Goal: Task Accomplishment & Management: Complete application form

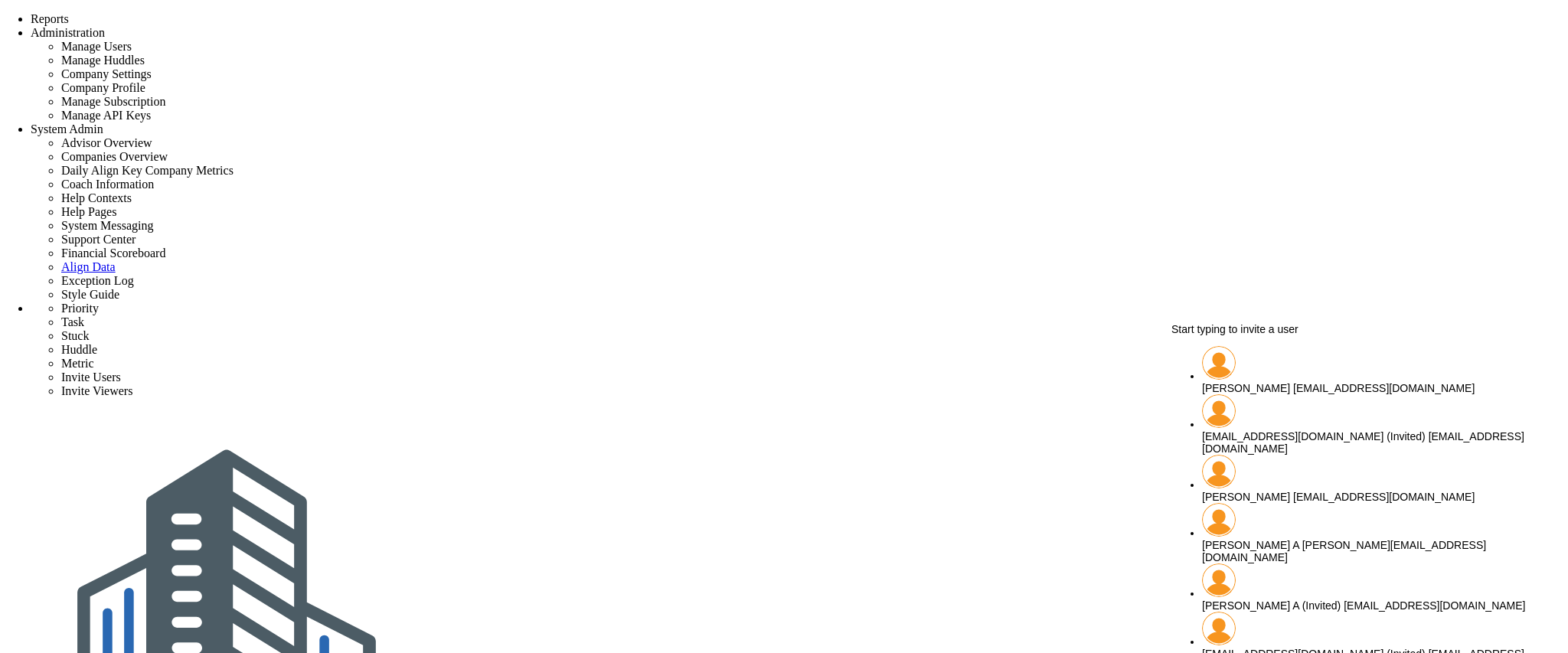
click at [1296, 336] on span "Start typing to invite a user" at bounding box center [1235, 329] width 128 height 12
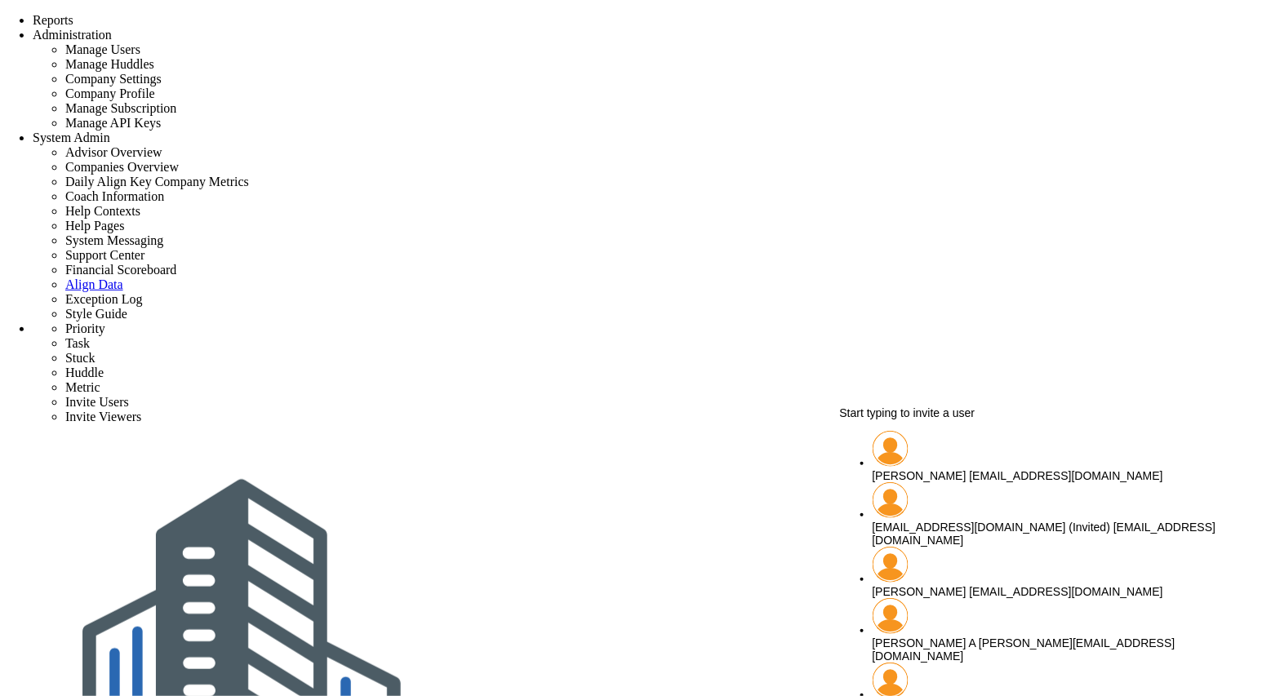
click at [932, 420] on span "Start typing to invite a user" at bounding box center [908, 413] width 136 height 13
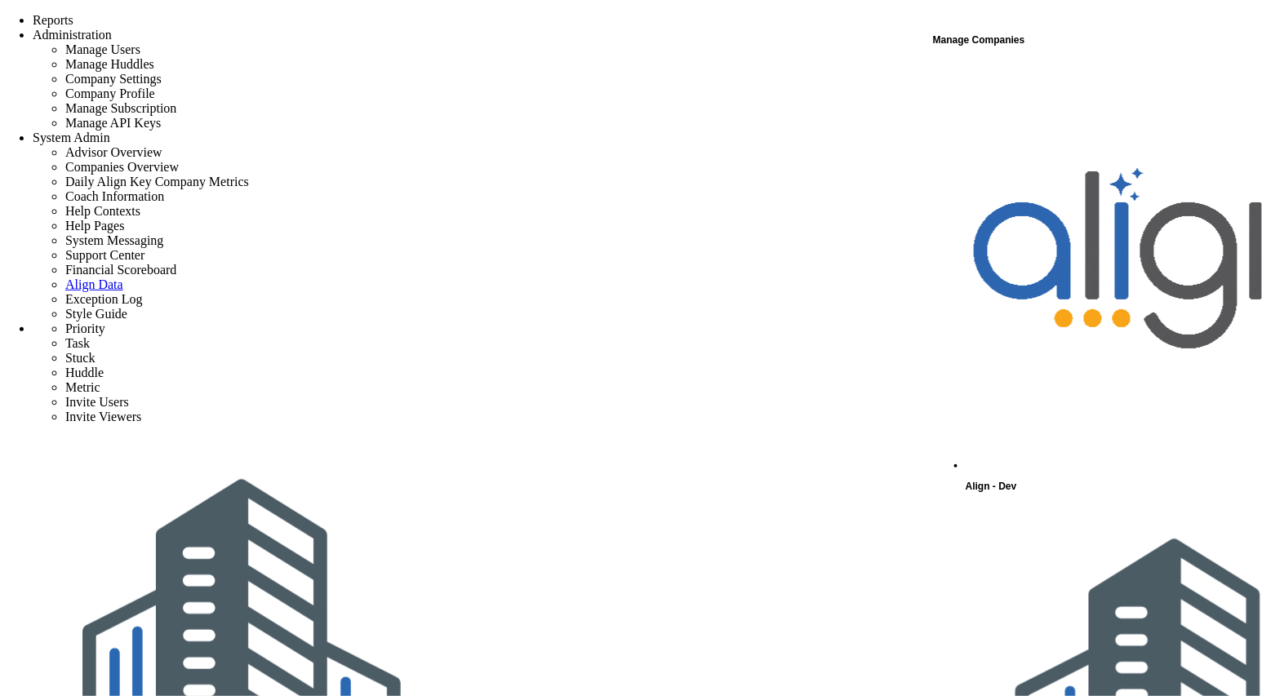
click at [1081, 70] on div "Align - Dev" at bounding box center [1113, 278] width 294 height 437
